Goal: Navigation & Orientation: Find specific page/section

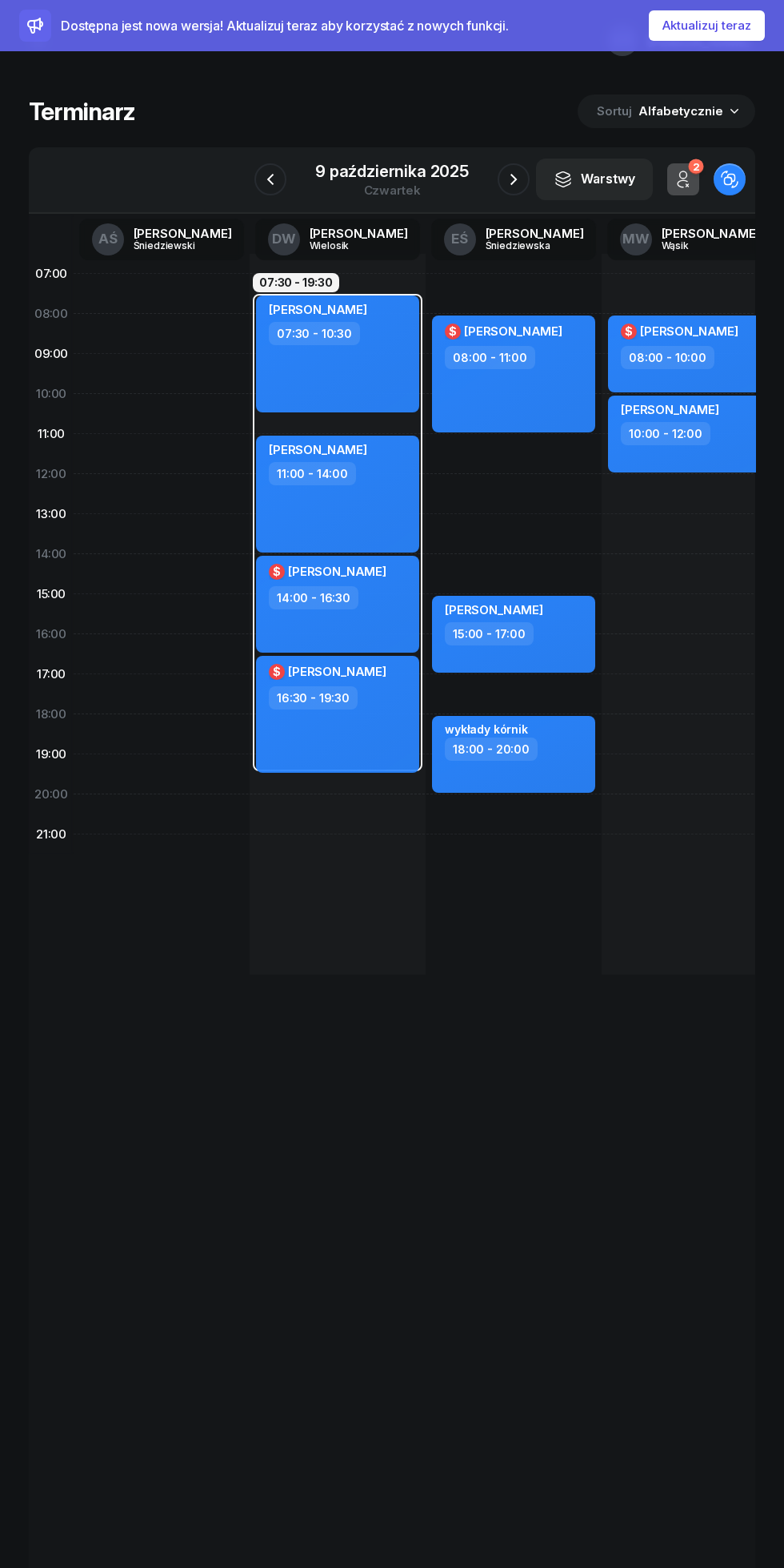
click at [513, 179] on icon "button" at bounding box center [513, 179] width 19 height 19
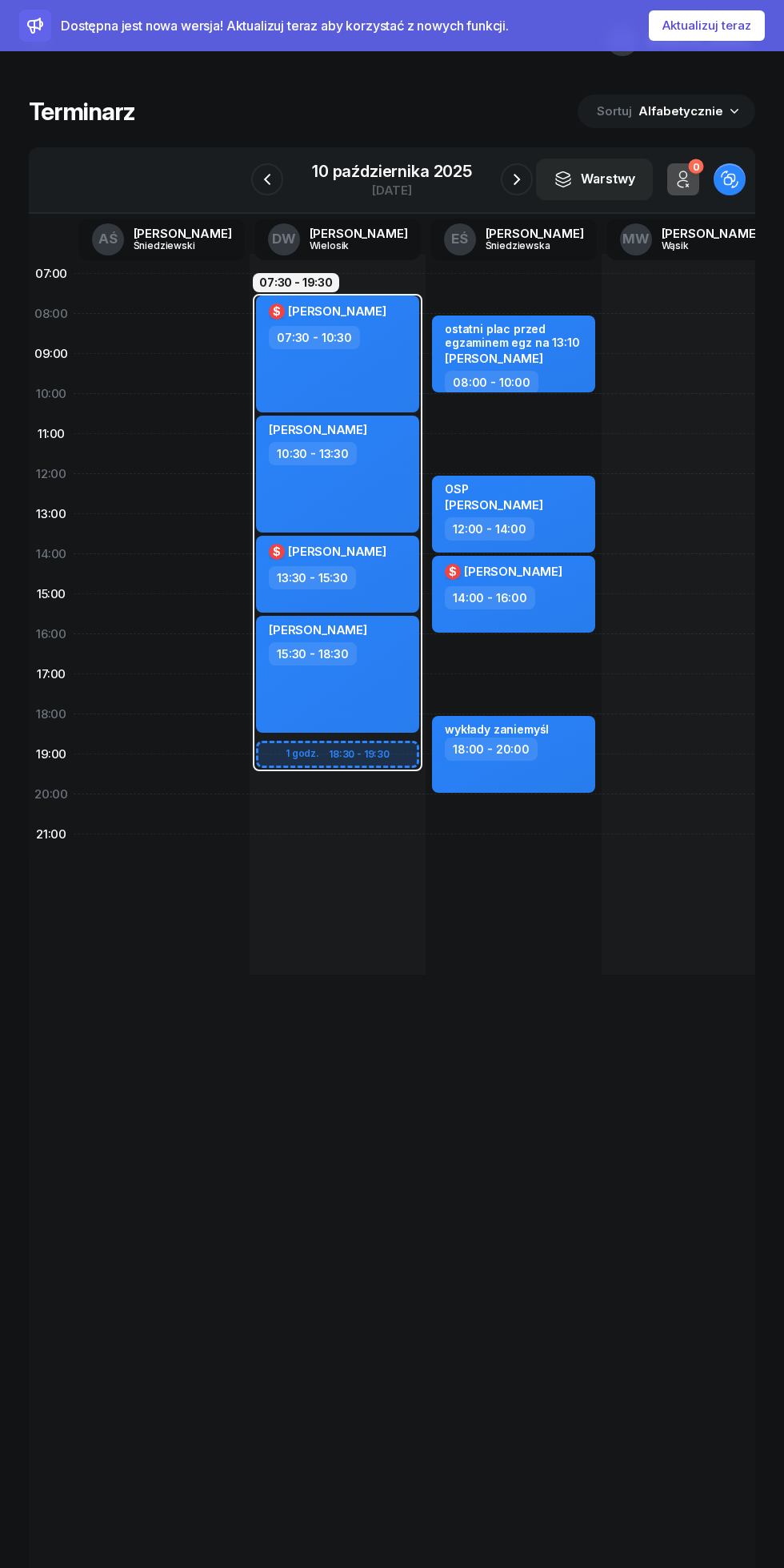
scroll to position [0, 22]
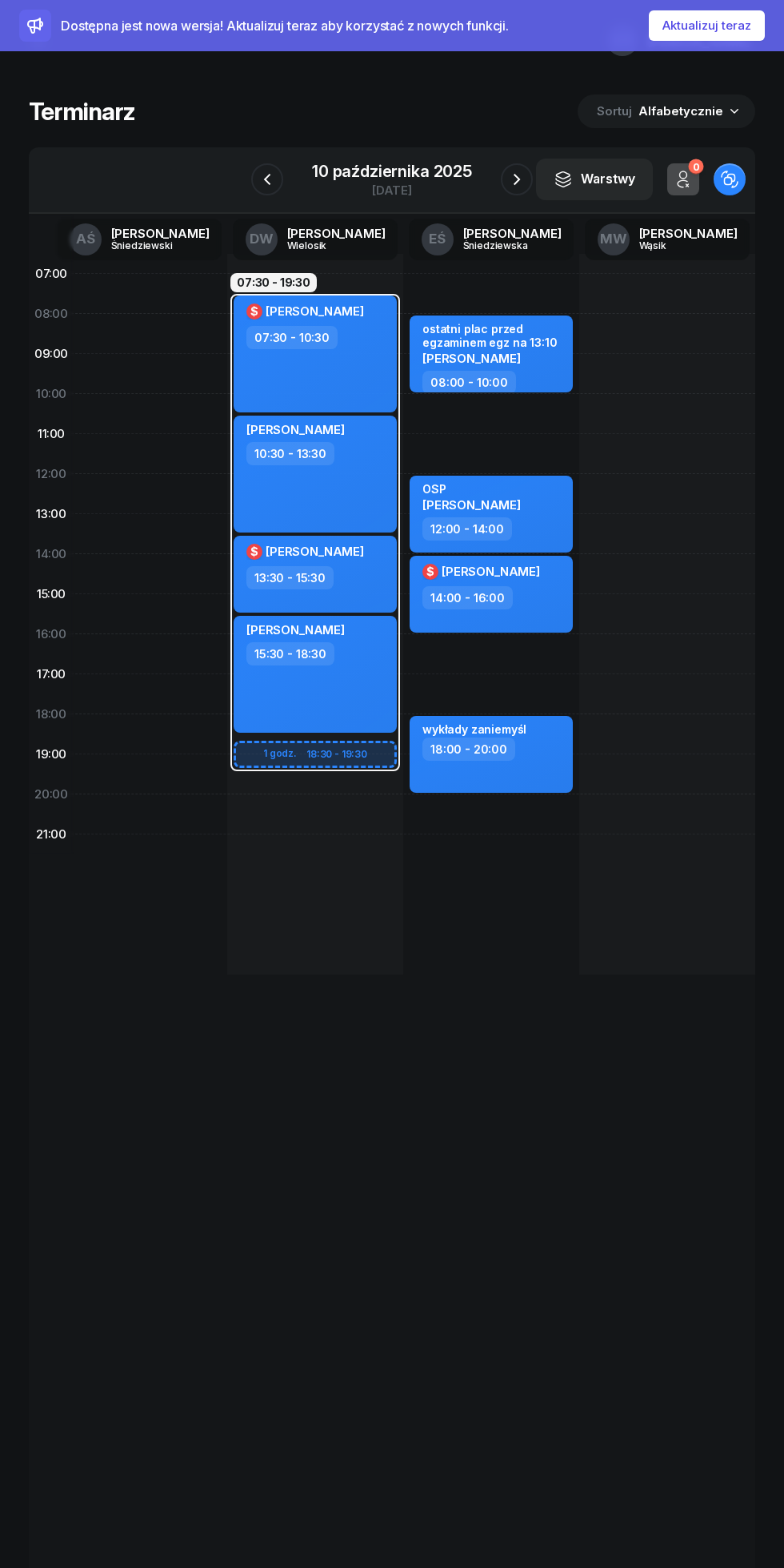
click at [517, 179] on icon "button" at bounding box center [517, 179] width 19 height 19
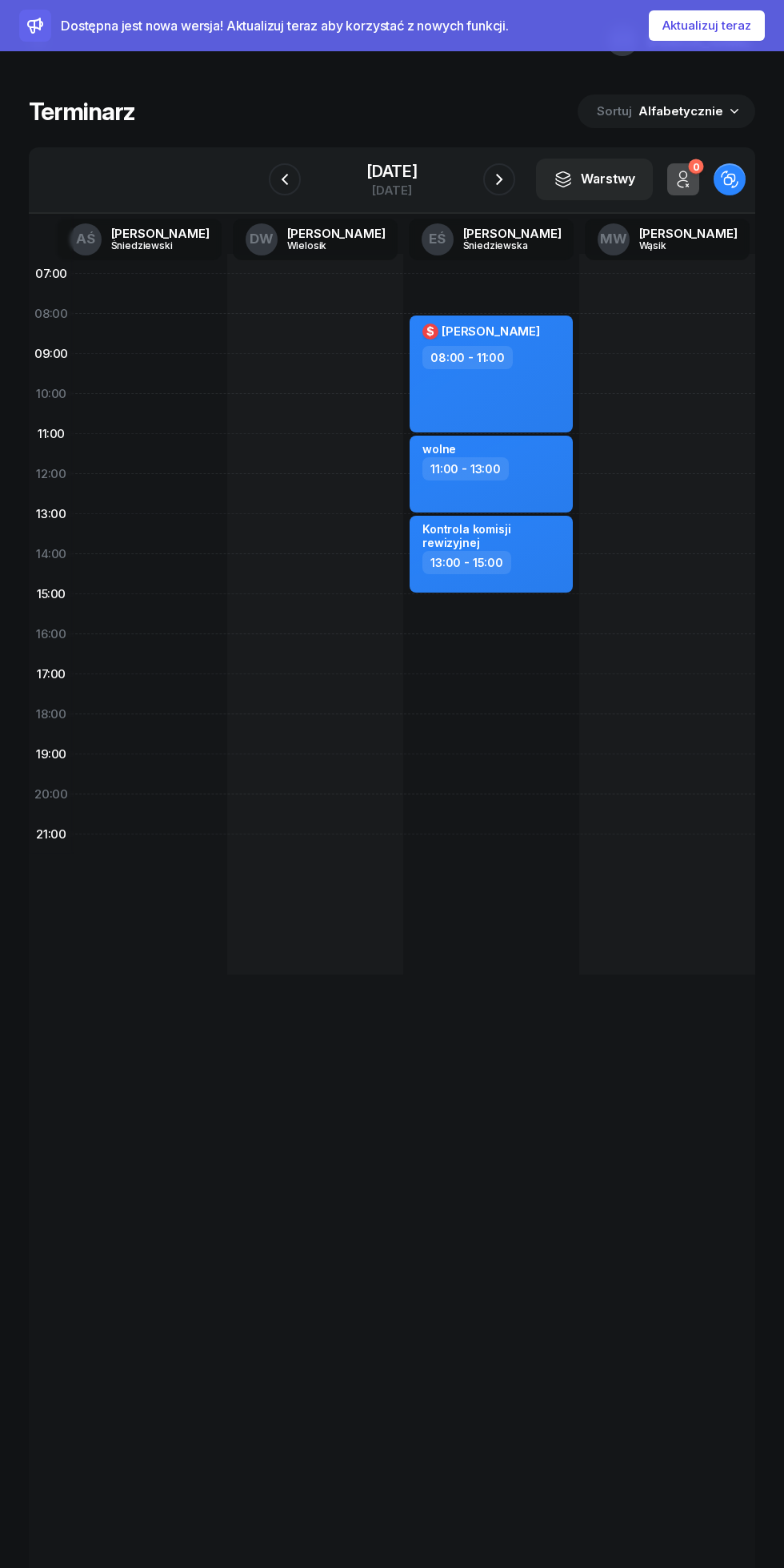
click at [509, 179] on icon "button" at bounding box center [499, 179] width 19 height 19
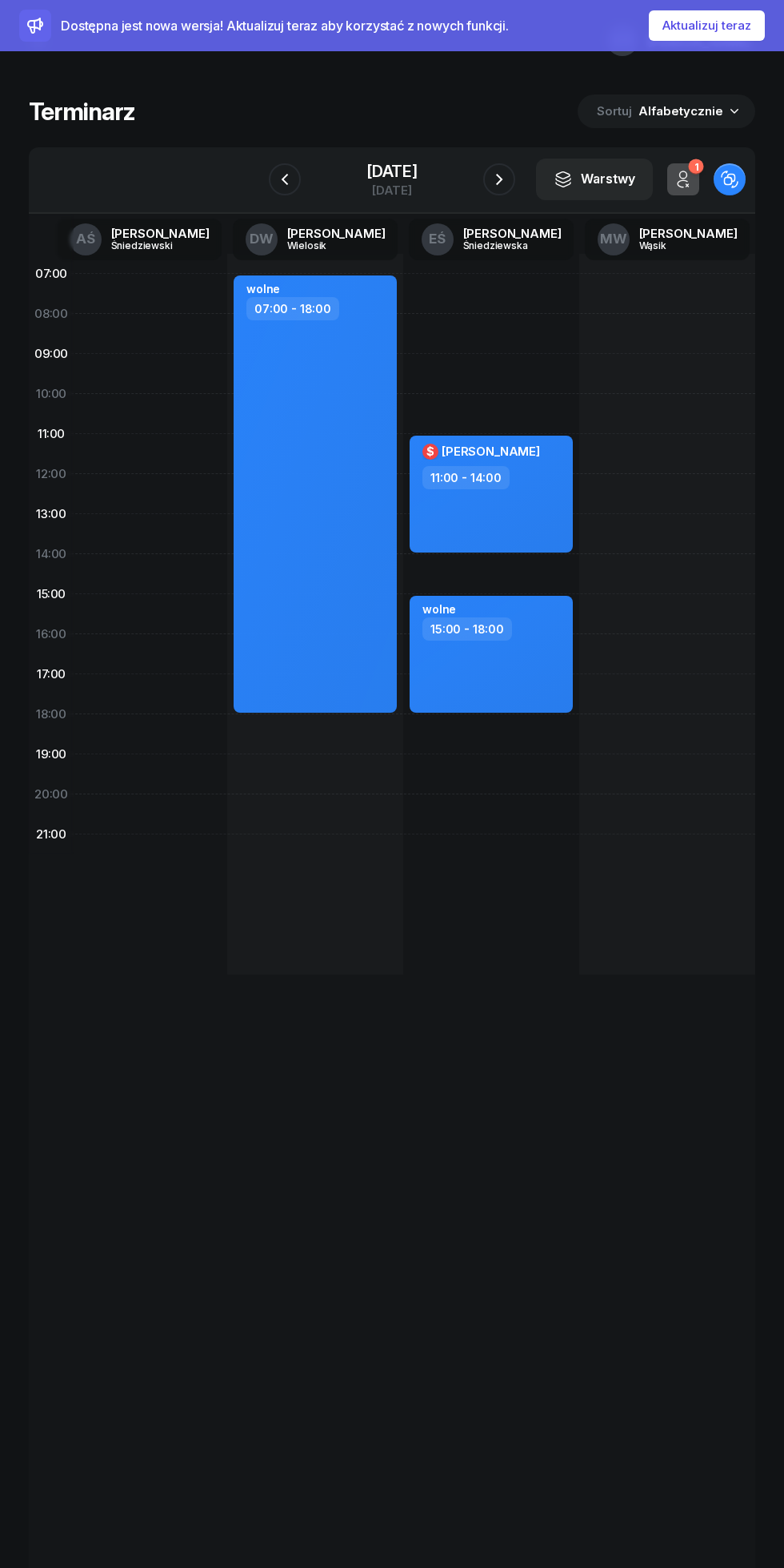
click at [509, 181] on icon "button" at bounding box center [499, 179] width 19 height 19
